Goal: Feedback & Contribution: Leave review/rating

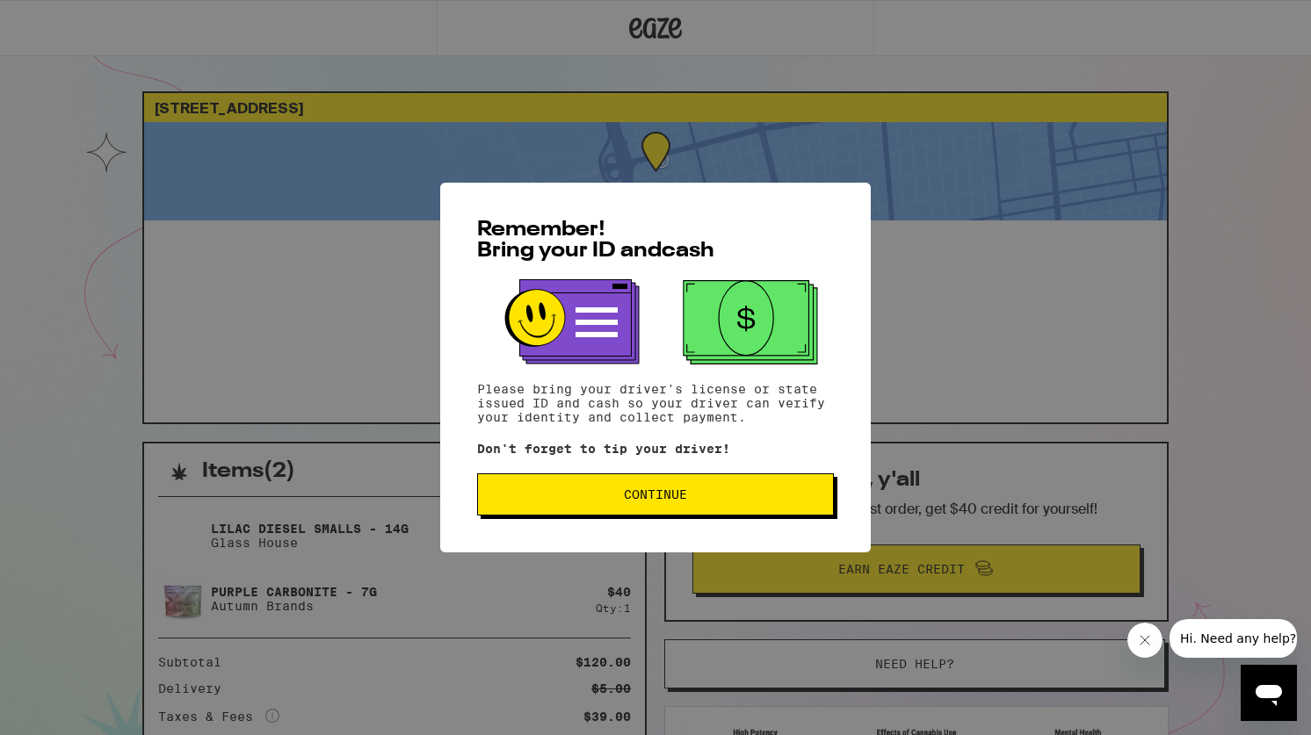
click at [641, 498] on span "Continue" at bounding box center [655, 495] width 63 height 12
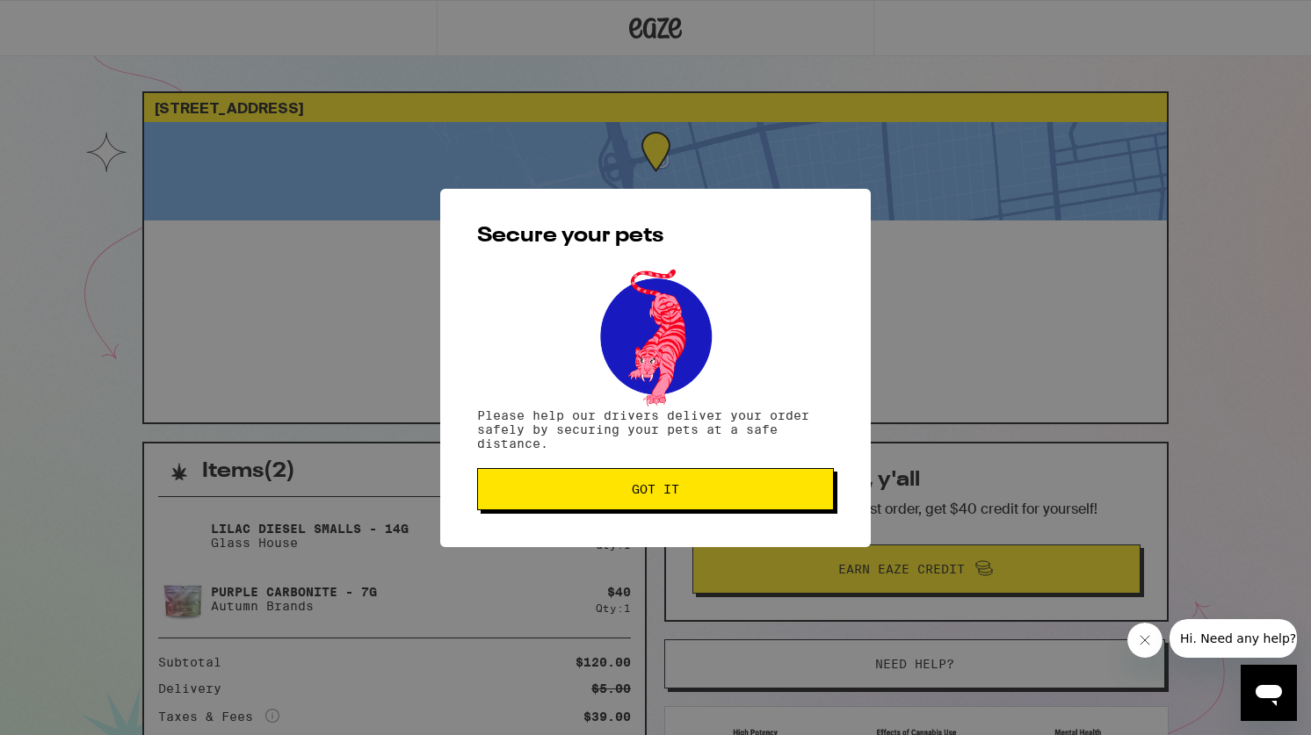
click at [641, 496] on span "Got it" at bounding box center [655, 489] width 47 height 12
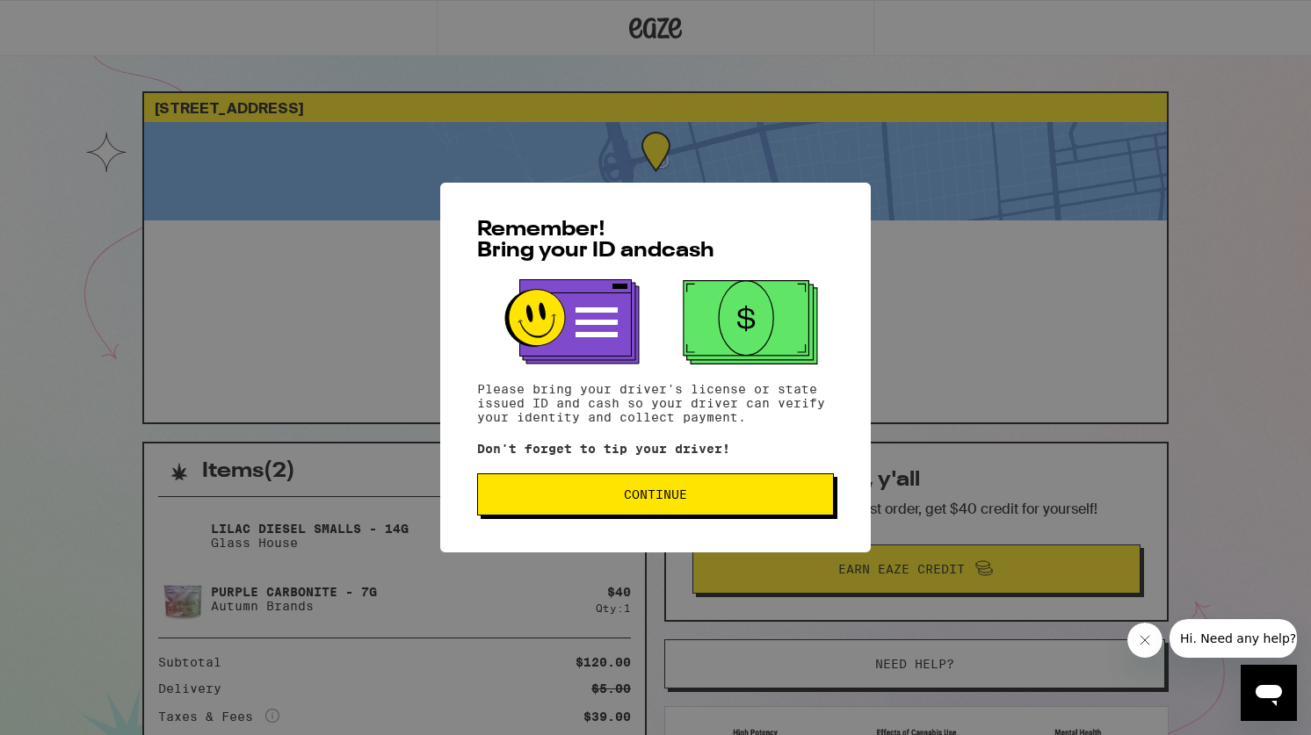
click at [769, 491] on button "Continue" at bounding box center [655, 495] width 357 height 42
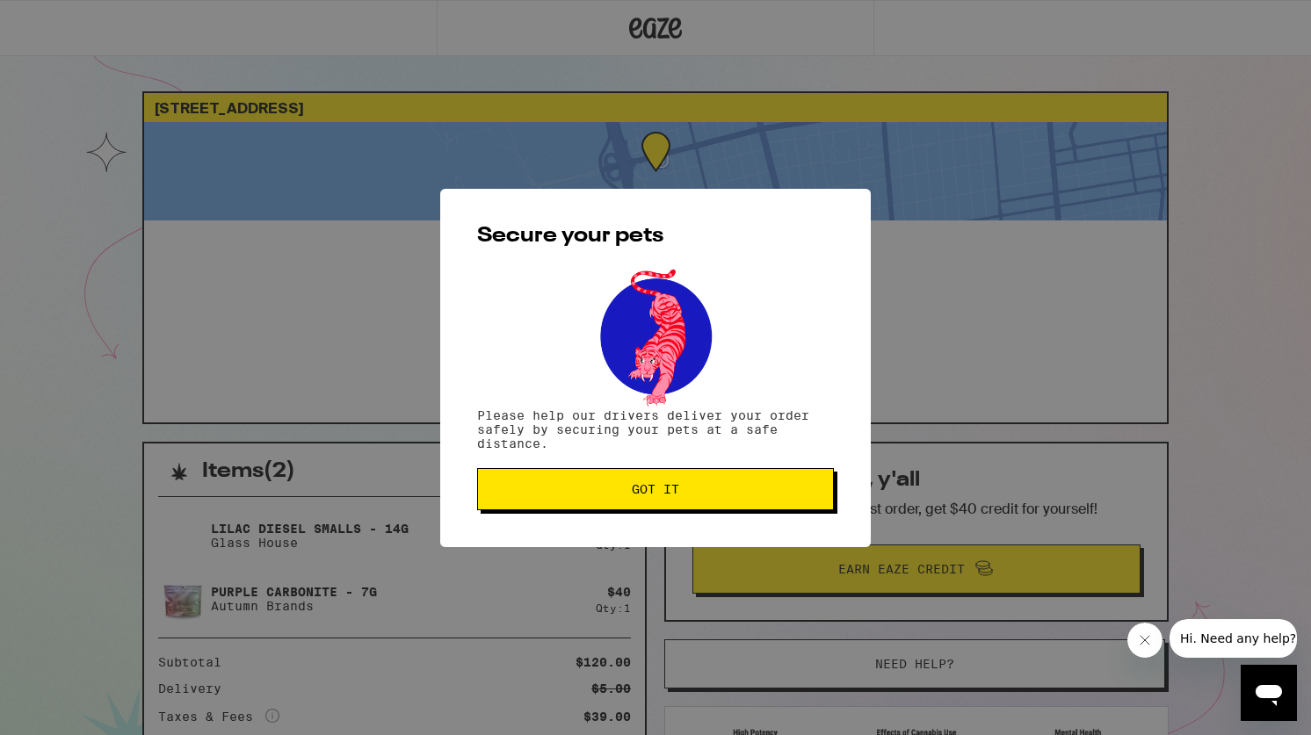
click at [769, 491] on span "Got it" at bounding box center [655, 489] width 327 height 12
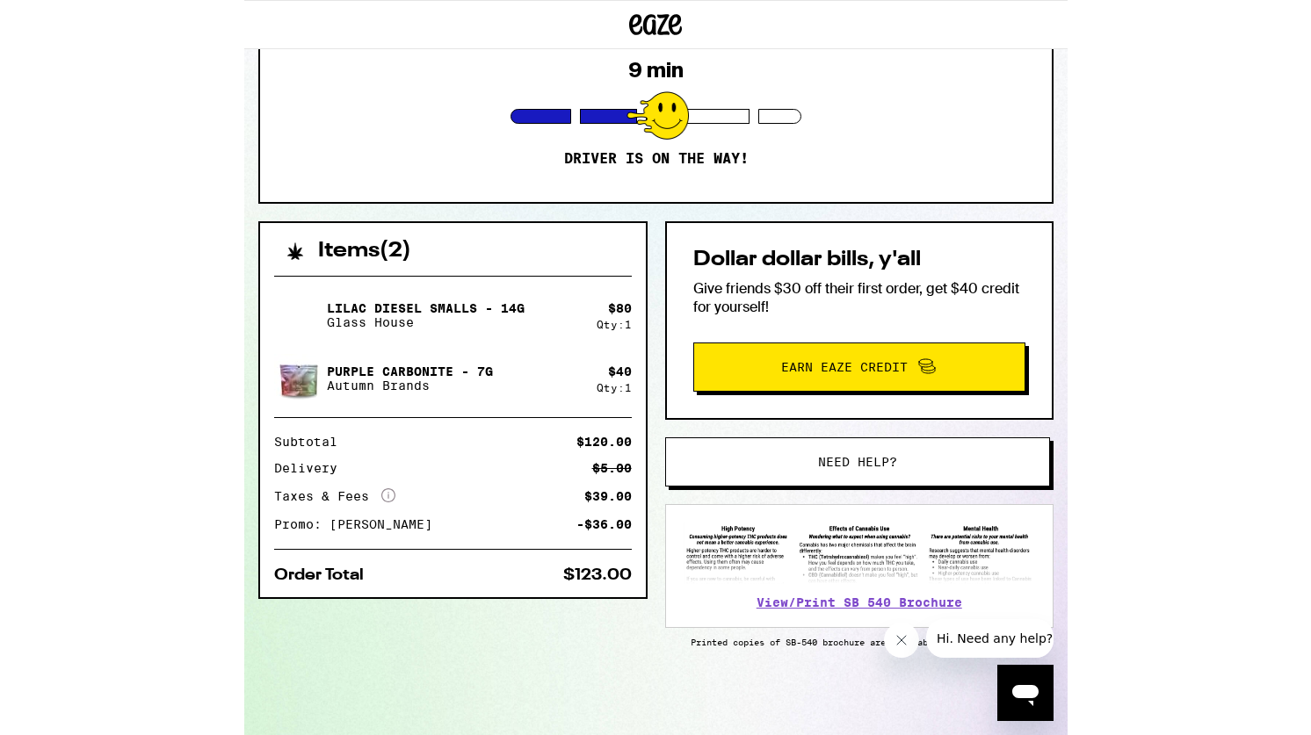
scroll to position [225, 0]
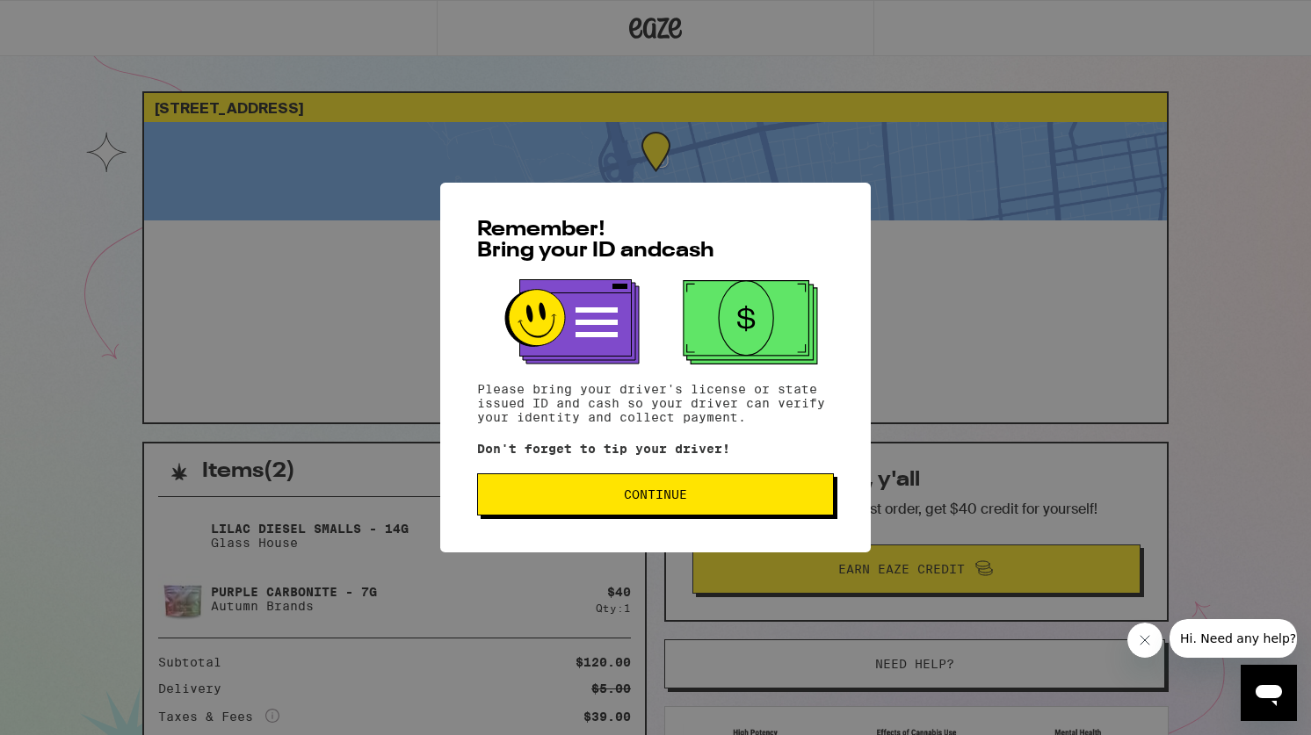
click at [627, 499] on span "Continue" at bounding box center [655, 495] width 63 height 12
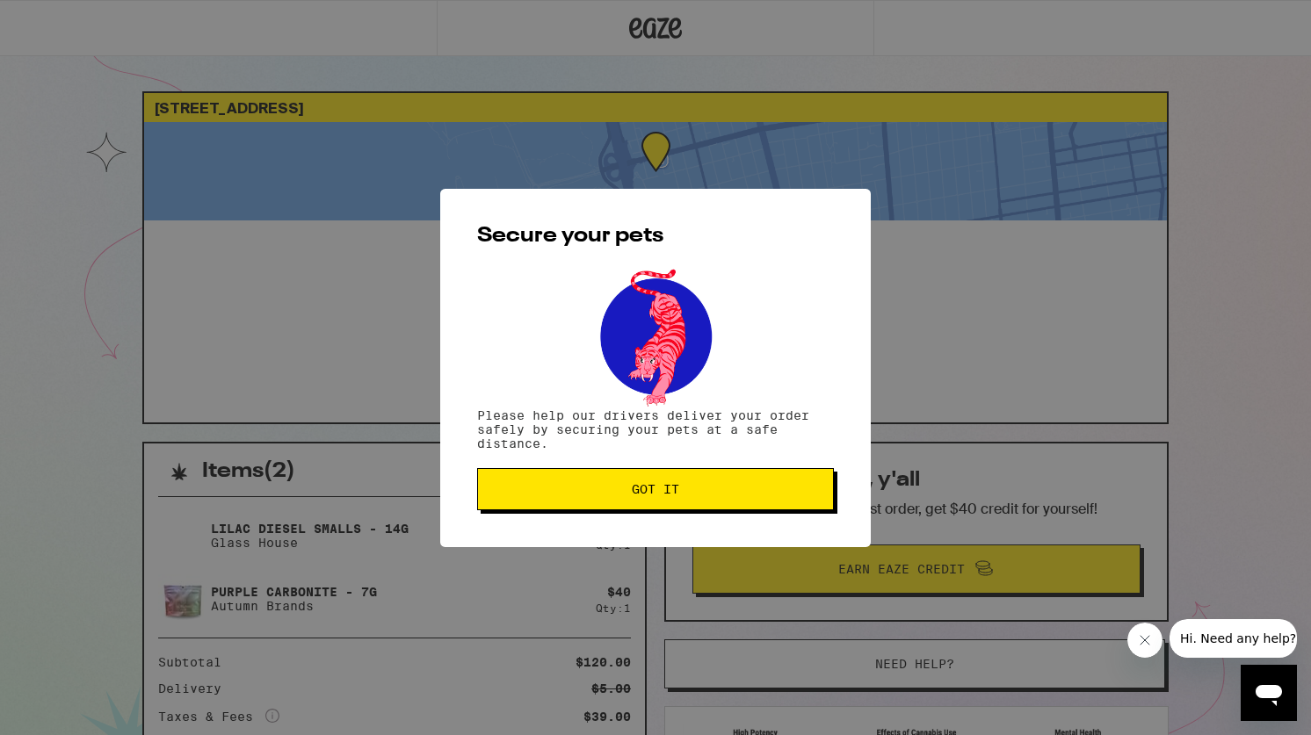
click at [627, 499] on button "Got it" at bounding box center [655, 489] width 357 height 42
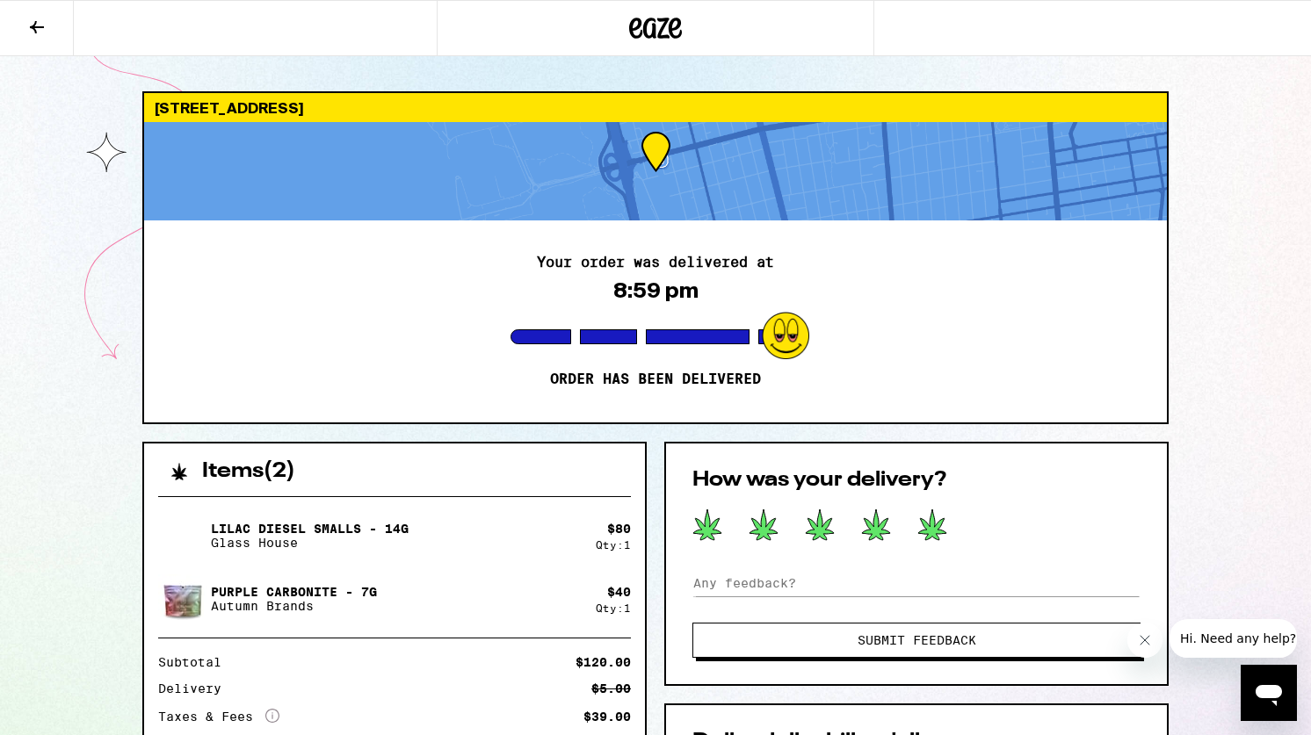
click at [933, 529] on icon at bounding box center [932, 525] width 28 height 31
click at [940, 646] on span "Submit Feedback" at bounding box center [917, 640] width 119 height 12
